Goal: Information Seeking & Learning: Learn about a topic

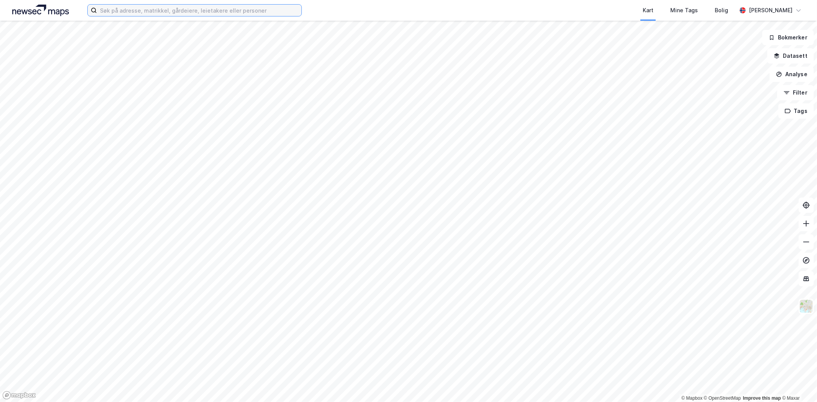
click at [145, 13] on input at bounding box center [199, 10] width 205 height 11
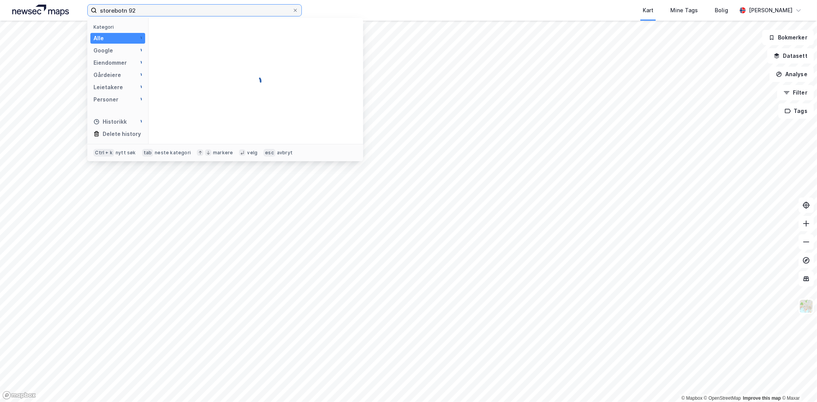
type input "storebotn 92"
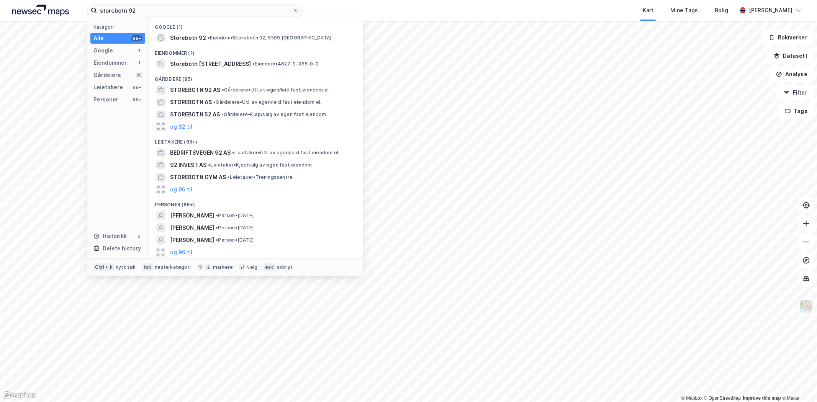
click at [239, 44] on div "Eiendommer (1)" at bounding box center [256, 51] width 215 height 14
click at [239, 39] on span "• Eiendom • [STREET_ADDRESS]" at bounding box center [270, 38] width 124 height 6
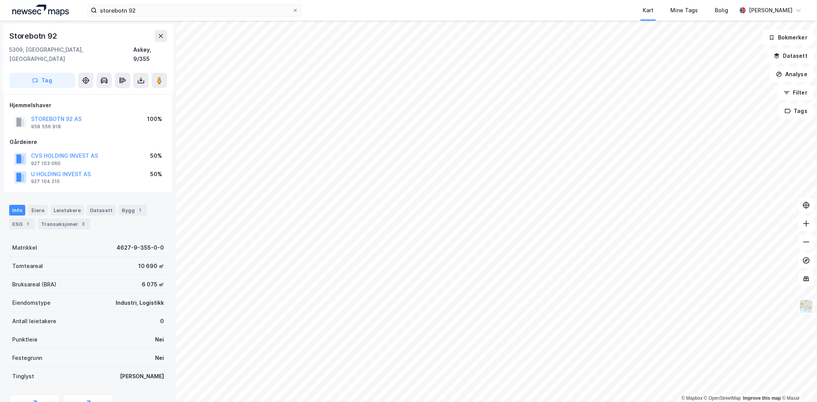
scroll to position [33, 0]
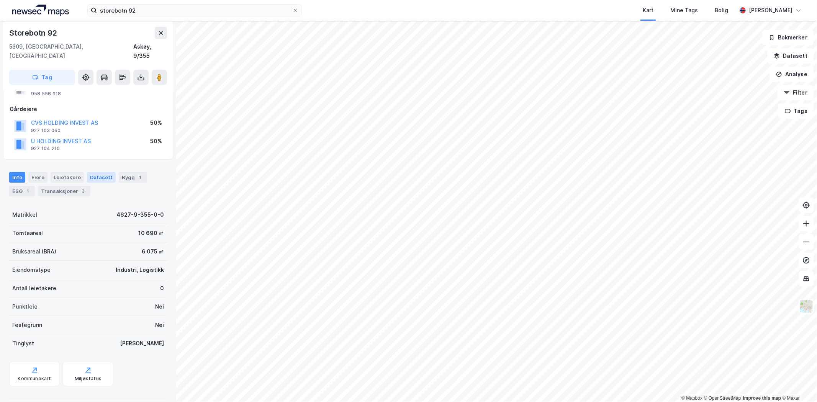
click at [91, 172] on div "Datasett" at bounding box center [101, 177] width 29 height 11
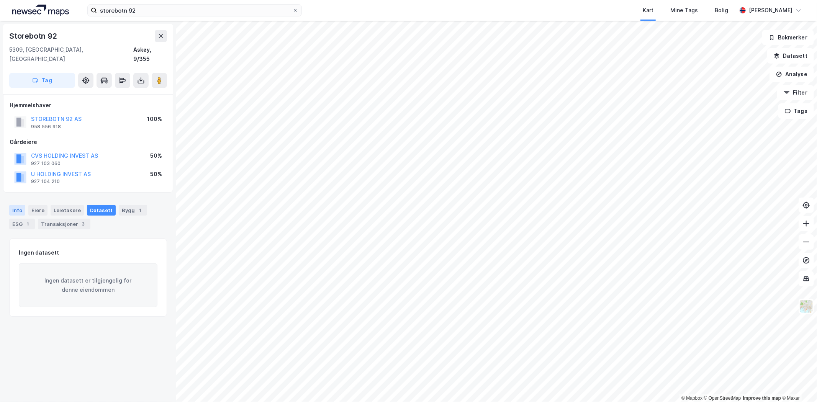
click at [15, 205] on div "Info" at bounding box center [17, 210] width 16 height 11
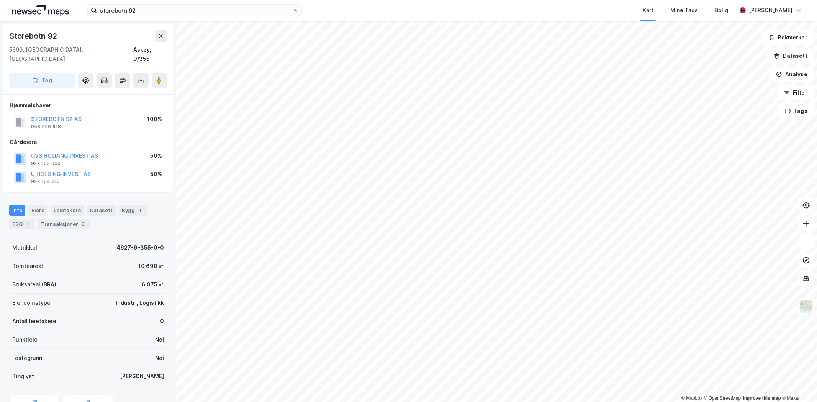
scroll to position [33, 0]
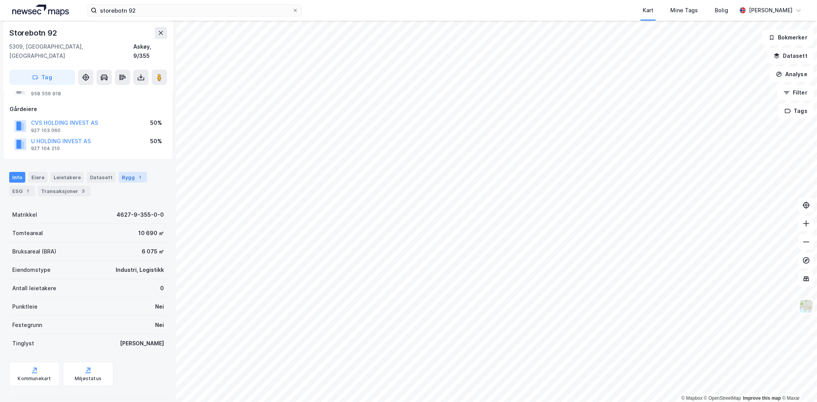
click at [125, 172] on div "Bygg 1" at bounding box center [133, 177] width 28 height 11
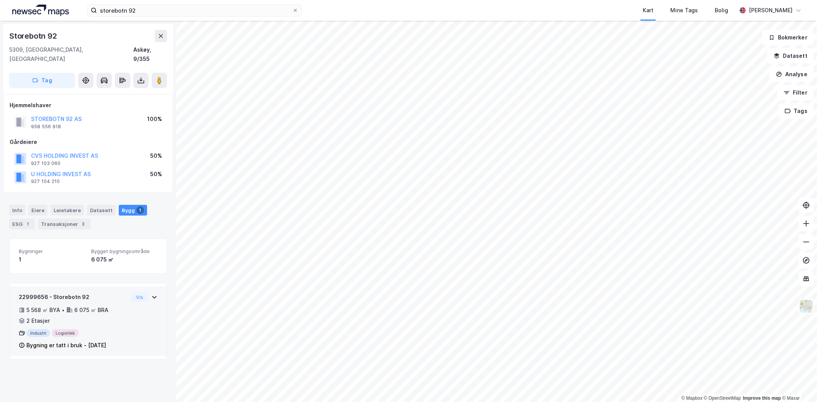
click at [151, 294] on icon at bounding box center [154, 297] width 6 height 6
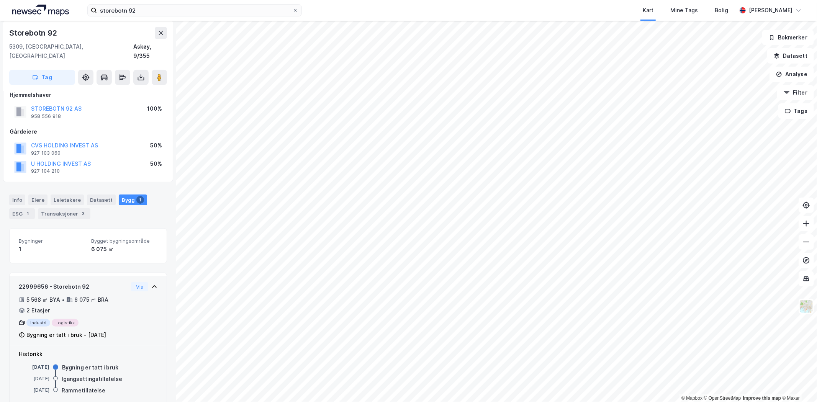
scroll to position [16, 0]
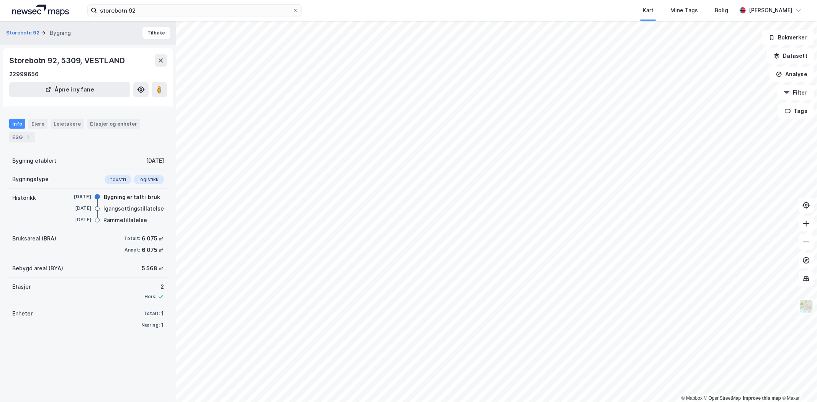
click at [14, 124] on div "Info" at bounding box center [17, 124] width 16 height 10
click at [93, 121] on div "Etasjer og enheter" at bounding box center [113, 123] width 47 height 7
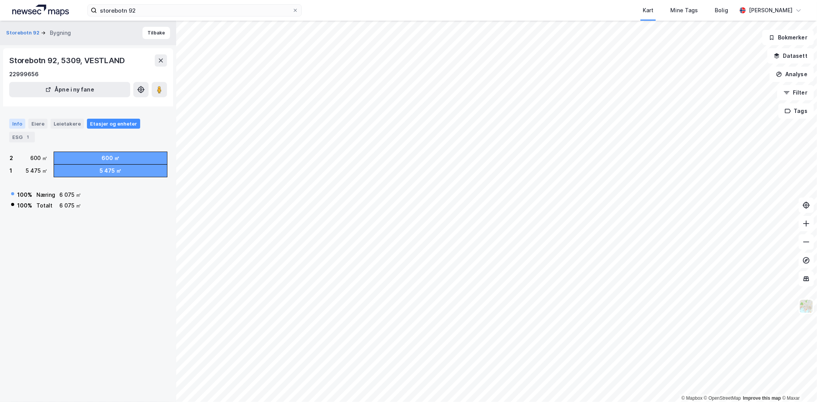
click at [12, 123] on div "Info" at bounding box center [17, 124] width 16 height 10
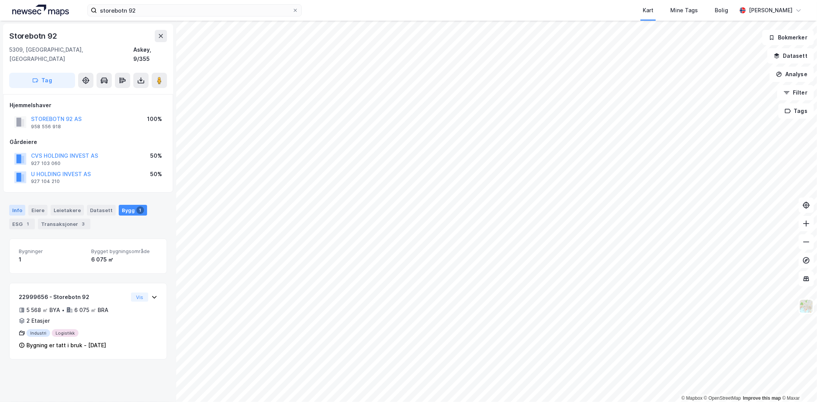
click at [16, 205] on div "Info" at bounding box center [17, 210] width 16 height 11
